Goal: Task Accomplishment & Management: Manage account settings

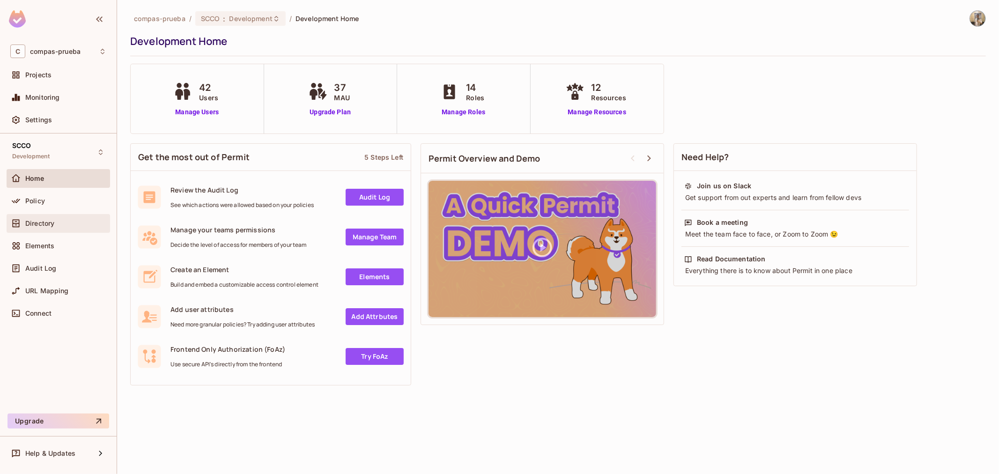
click at [48, 225] on span "Directory" at bounding box center [39, 223] width 29 height 7
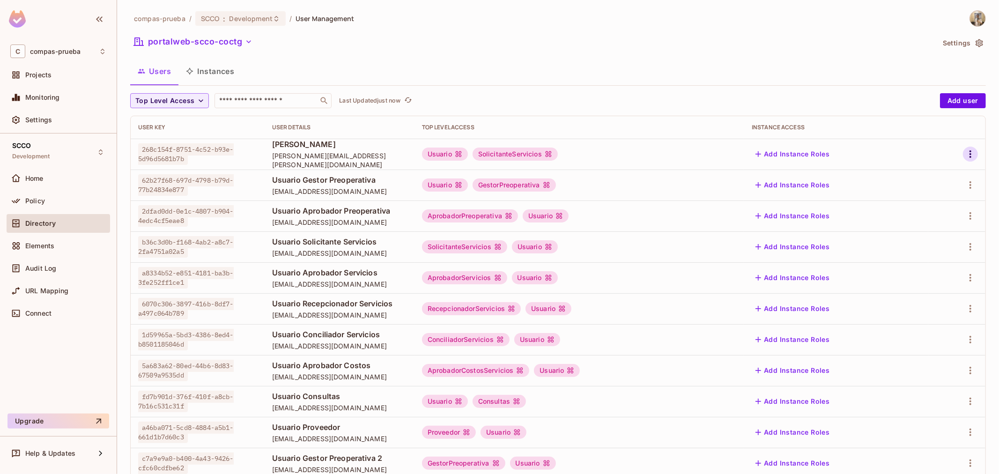
click at [965, 155] on icon "button" at bounding box center [970, 153] width 11 height 11
click at [923, 175] on li "Edit" at bounding box center [922, 175] width 83 height 21
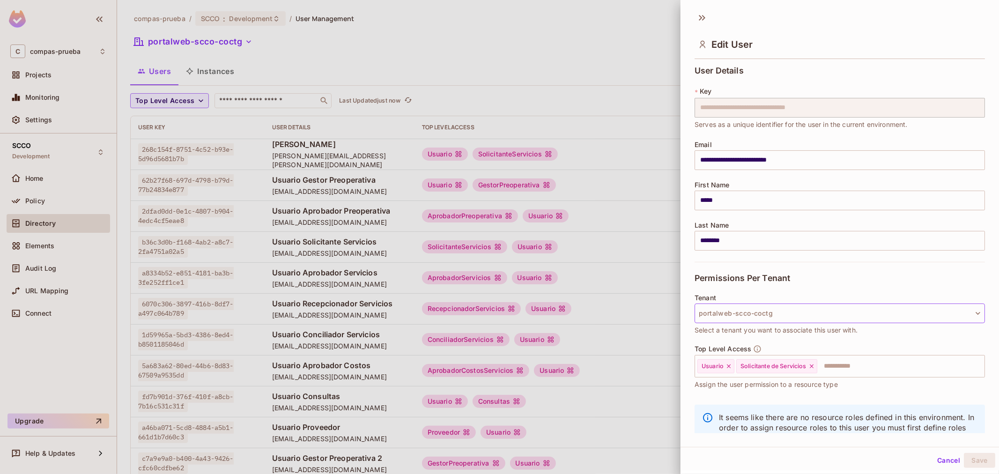
click at [792, 313] on button "portalweb-scco-coctg" at bounding box center [839, 313] width 290 height 20
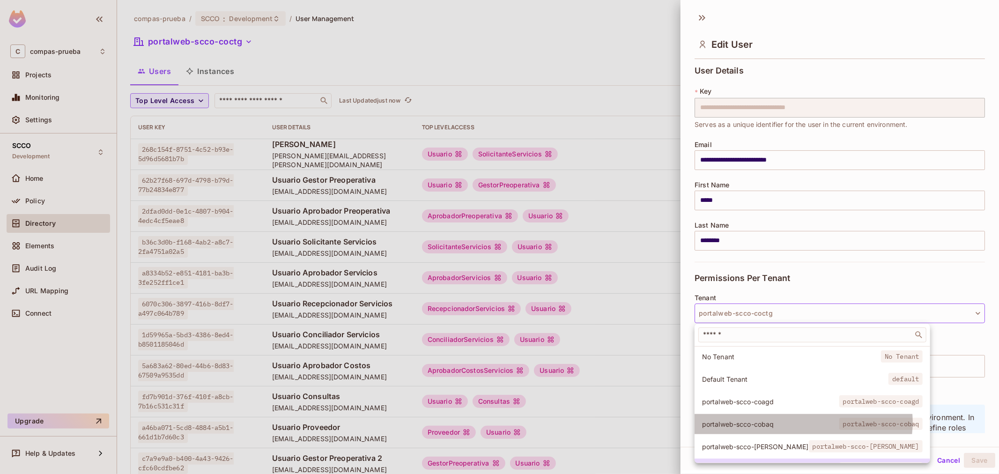
click at [839, 422] on span "portalweb-scco-cobaq" at bounding box center [881, 424] width 84 height 12
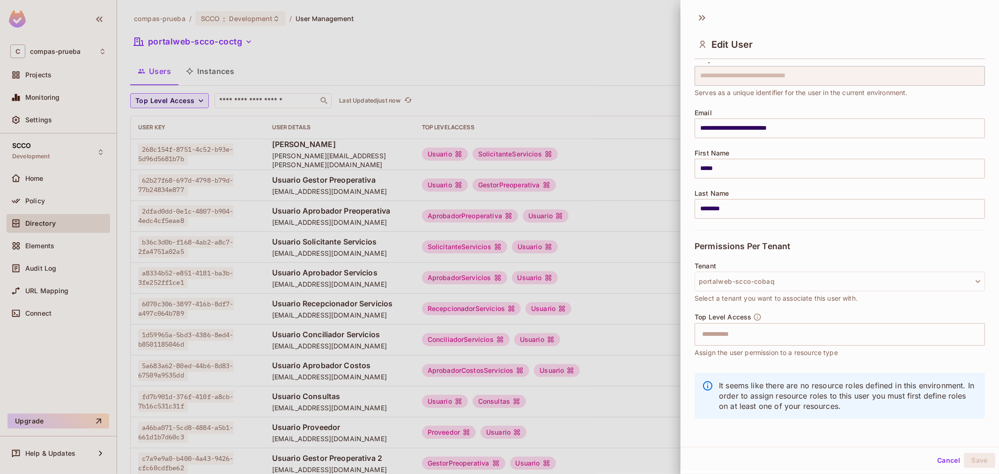
scroll to position [1, 0]
click at [767, 277] on button "portalweb-scco-cobaq" at bounding box center [839, 280] width 290 height 20
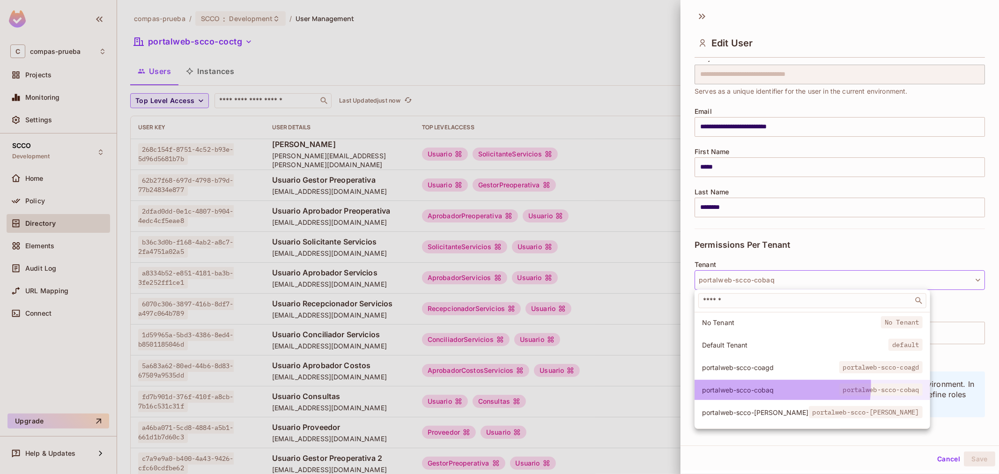
click at [758, 385] on span "portalweb-scco-cobaq" at bounding box center [770, 389] width 137 height 9
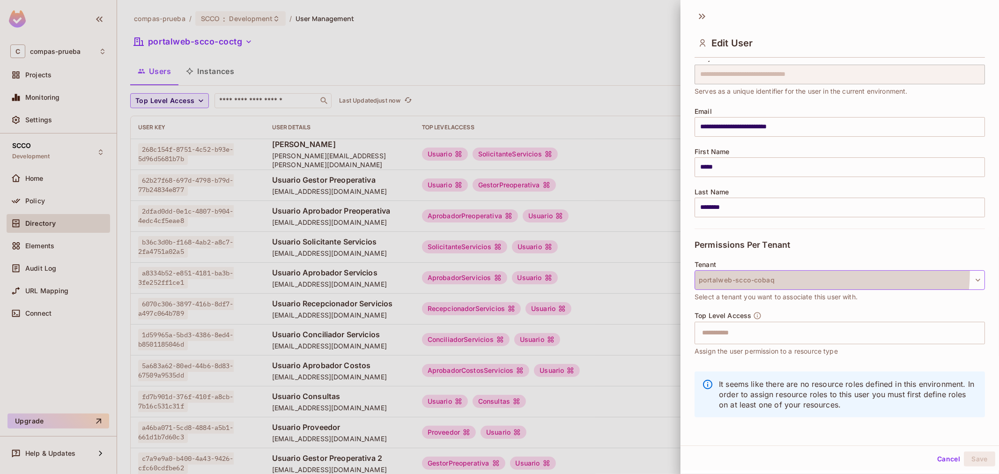
click at [770, 270] on button "portalweb-scco-cobaq" at bounding box center [839, 280] width 290 height 20
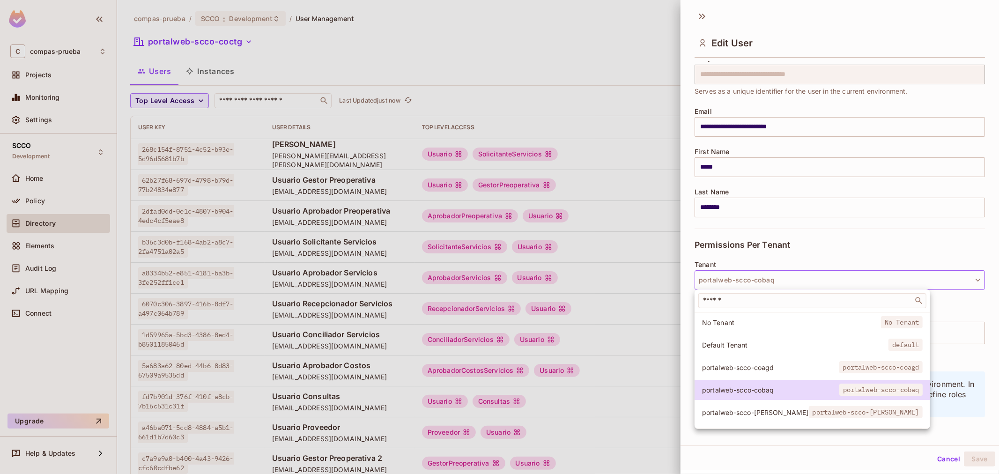
click at [760, 366] on span "portalweb-scco-coagd" at bounding box center [770, 367] width 137 height 9
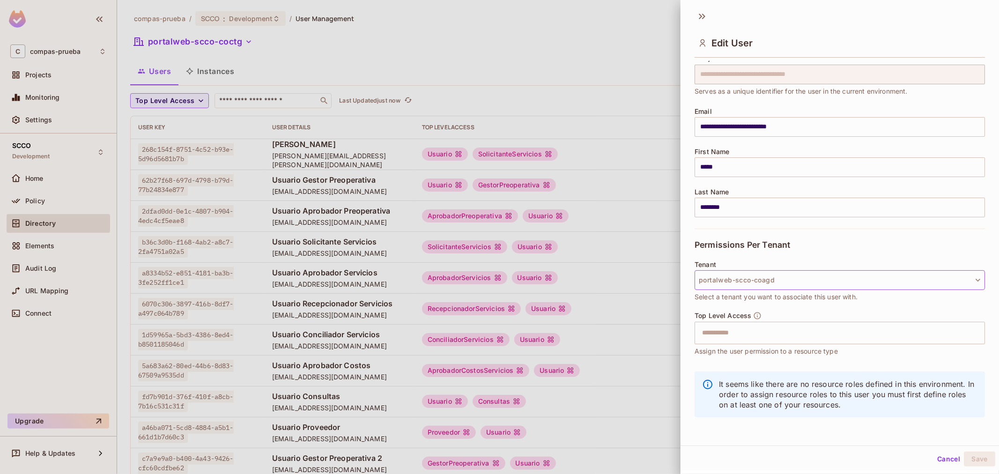
click at [775, 288] on button "portalweb-scco-coagd" at bounding box center [839, 280] width 290 height 20
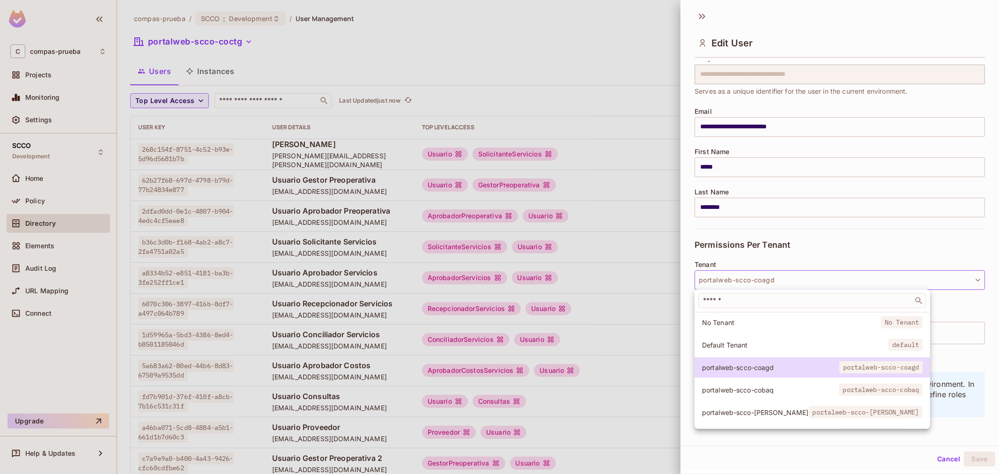
click at [764, 392] on span "portalweb-scco-cobaq" at bounding box center [770, 389] width 137 height 9
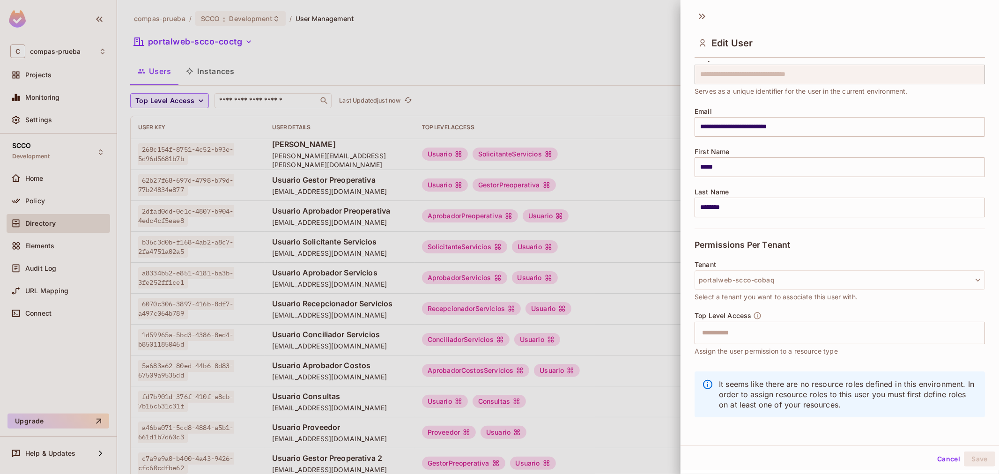
click at [802, 298] on span "Select a tenant you want to associate this user with." at bounding box center [775, 297] width 163 height 10
click at [827, 337] on input "text" at bounding box center [831, 333] width 270 height 19
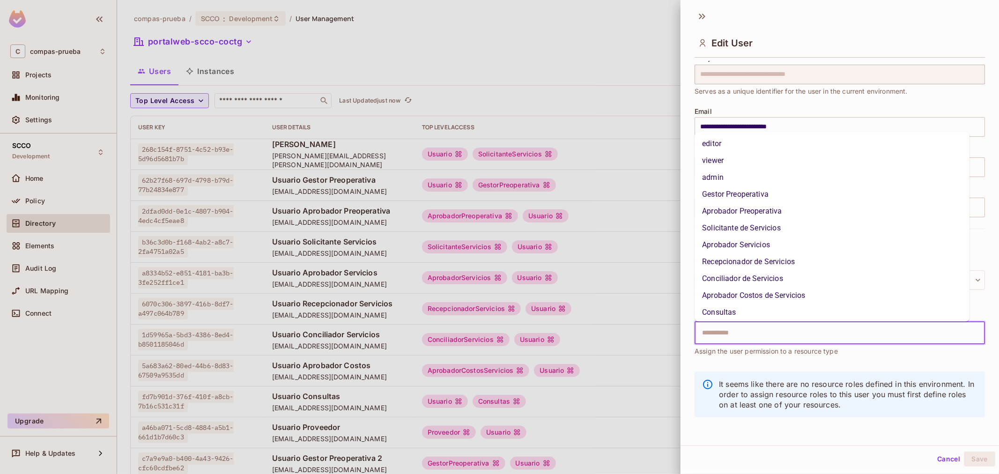
click at [794, 229] on li "Solicitante de Servicios" at bounding box center [831, 228] width 275 height 17
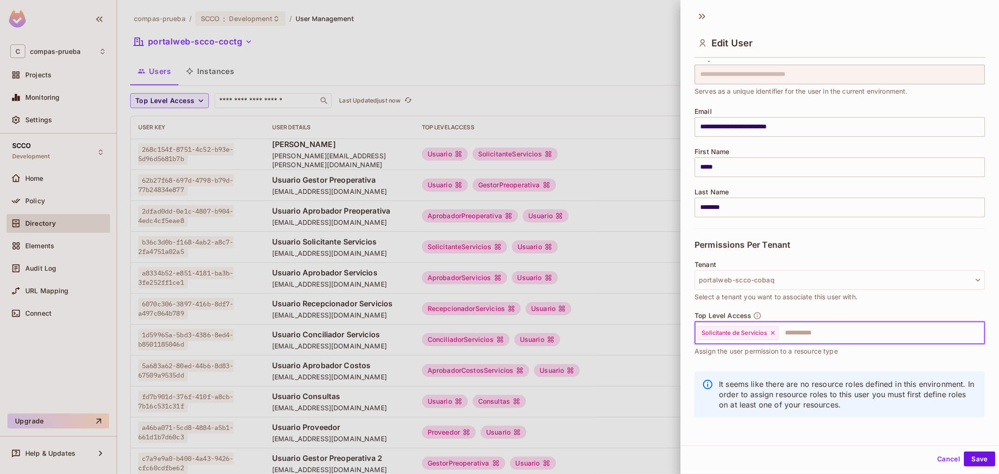
click at [849, 338] on input "text" at bounding box center [872, 333] width 187 height 19
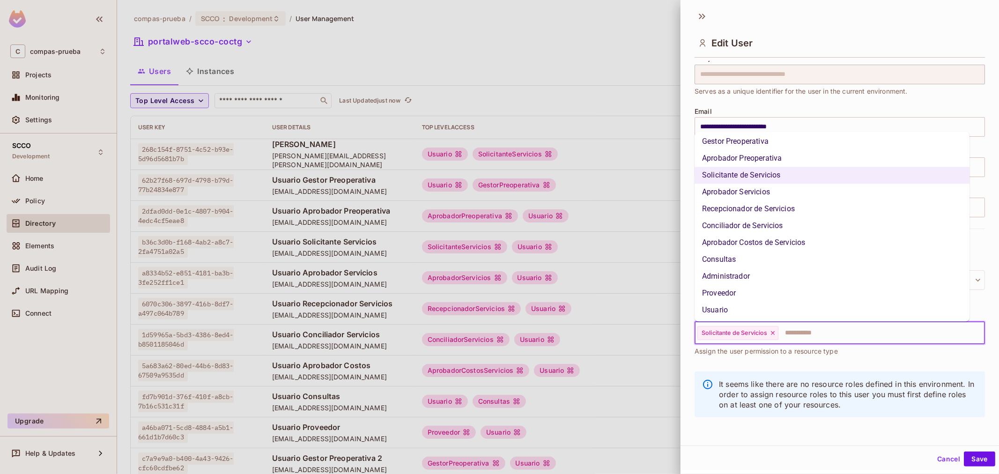
scroll to position [53, 0]
click at [755, 315] on li "Usuario" at bounding box center [831, 310] width 275 height 17
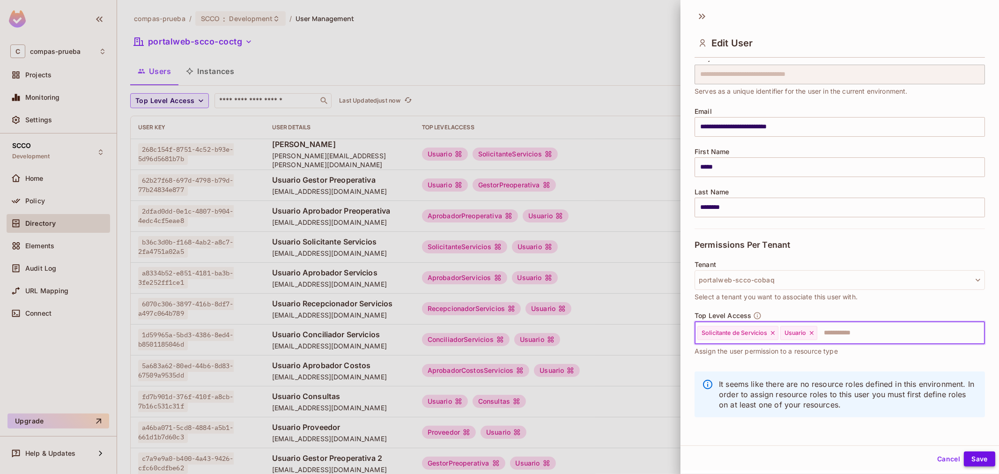
click at [968, 453] on button "Save" at bounding box center [979, 458] width 31 height 15
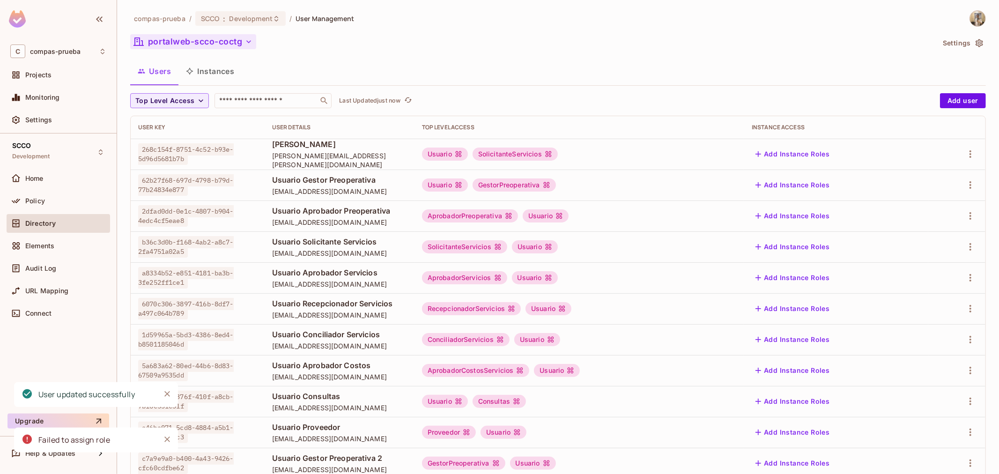
click at [233, 48] on button "portalweb-scco-coctg" at bounding box center [193, 41] width 126 height 15
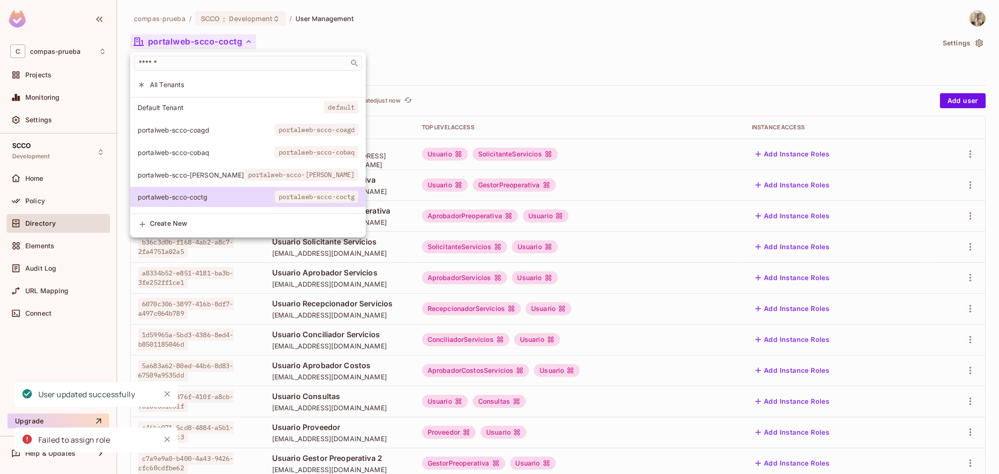
click at [275, 149] on span "portalweb-scco-cobaq" at bounding box center [317, 152] width 84 height 12
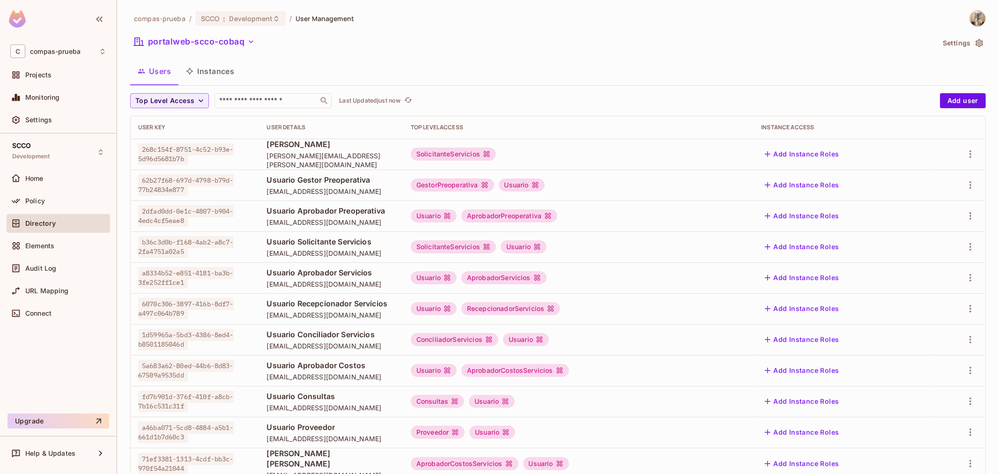
click at [0, 473] on nordpass-portal at bounding box center [0, 474] width 0 height 0
click at [965, 148] on icon "button" at bounding box center [970, 153] width 11 height 11
click at [916, 180] on div "Edit" at bounding box center [913, 175] width 13 height 9
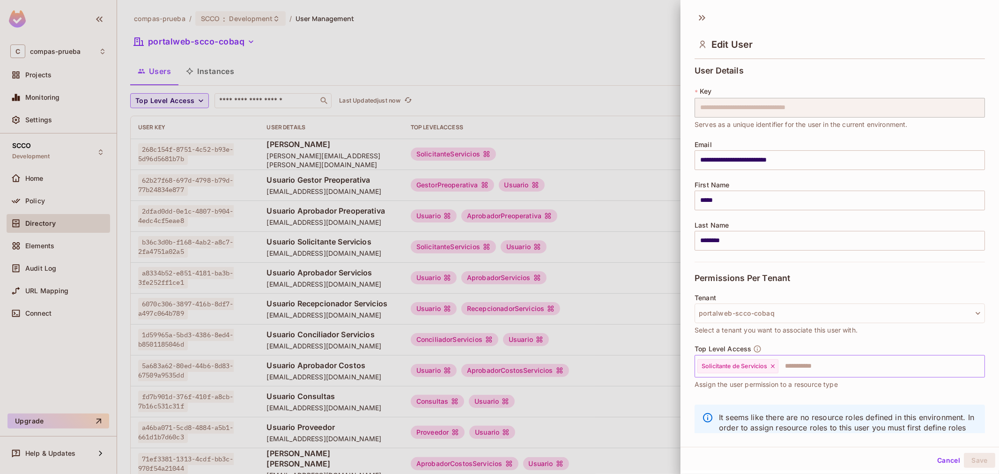
click at [806, 375] on input "text" at bounding box center [872, 366] width 187 height 19
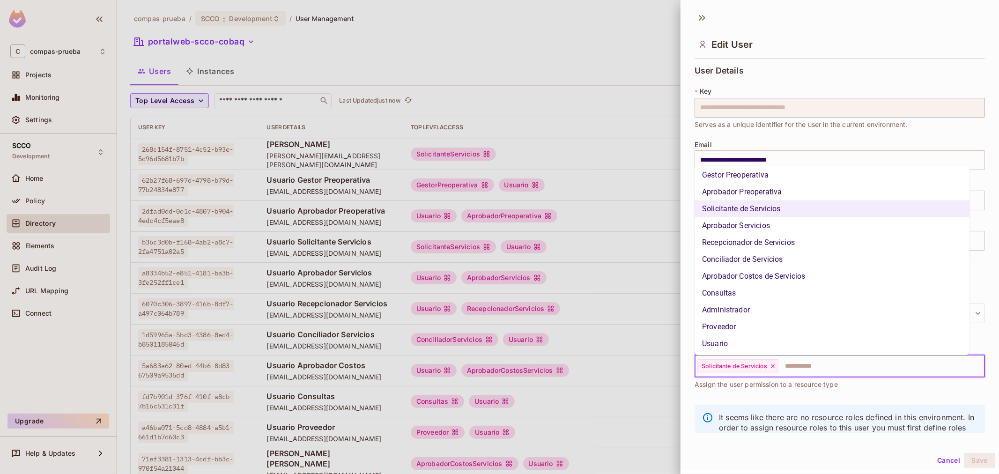
click at [780, 349] on li "Usuario" at bounding box center [831, 343] width 275 height 17
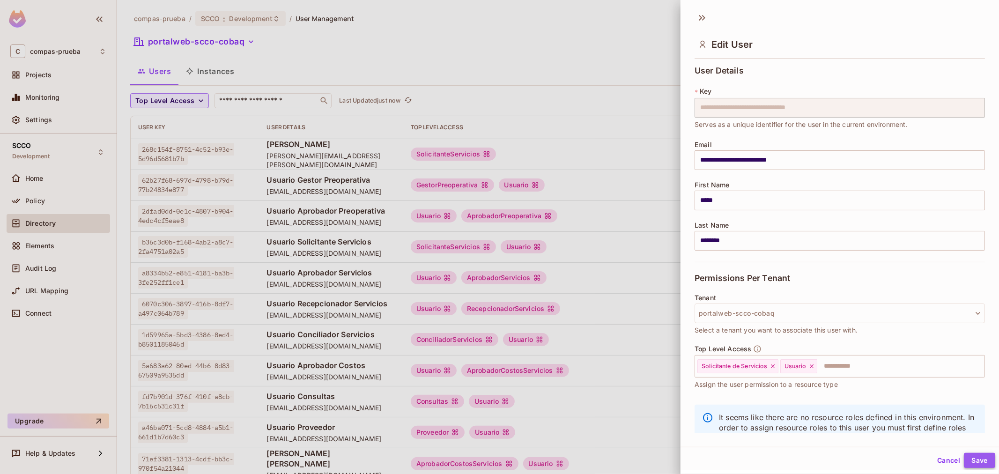
click at [980, 456] on button "Save" at bounding box center [979, 460] width 31 height 15
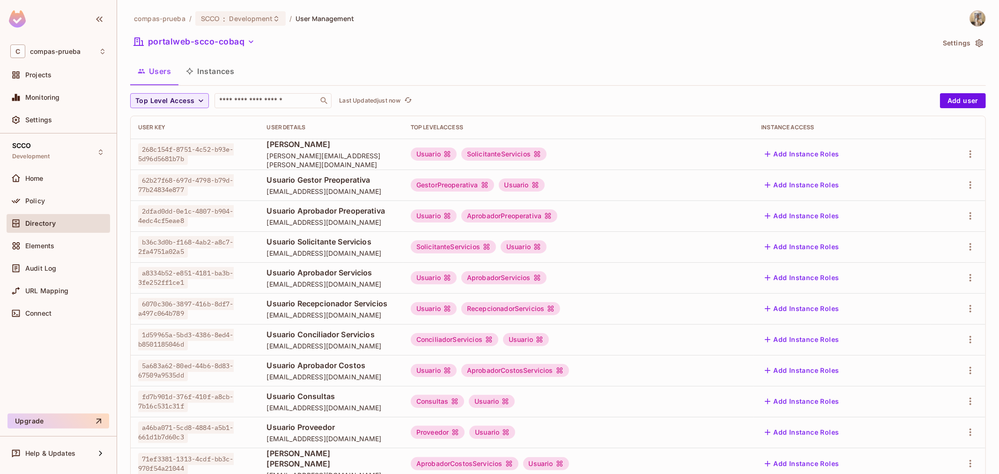
click at [0, 473] on nordpass-portal at bounding box center [0, 474] width 0 height 0
